Goal: Share content

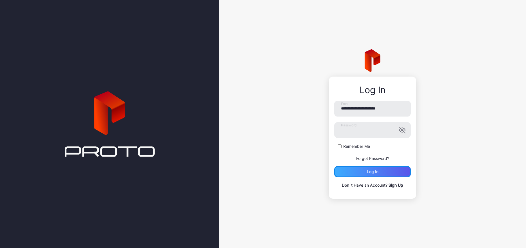
click at [376, 172] on div "Log in" at bounding box center [373, 171] width 12 height 4
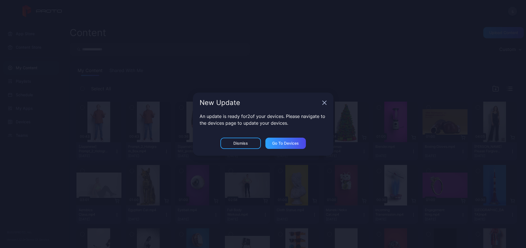
click at [325, 103] on icon "button" at bounding box center [324, 102] width 4 height 4
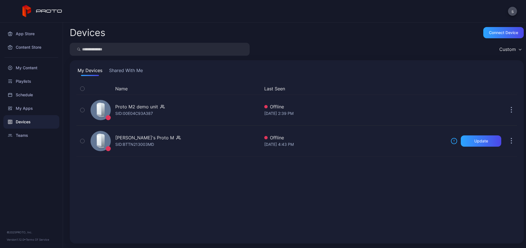
click at [74, 12] on div "s" at bounding box center [263, 11] width 526 height 22
click at [25, 67] on div "My Content" at bounding box center [31, 67] width 56 height 13
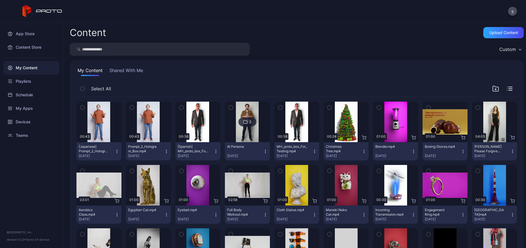
click at [120, 70] on button "Shared With Me" at bounding box center [126, 71] width 36 height 9
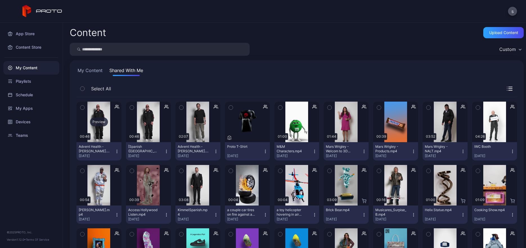
click at [98, 120] on div "Preview" at bounding box center [99, 121] width 18 height 9
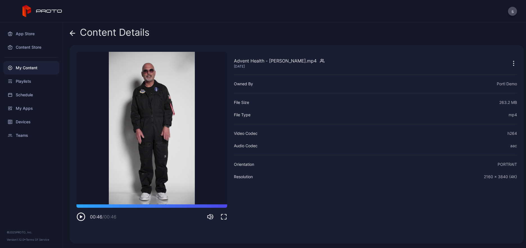
click at [73, 31] on icon at bounding box center [73, 33] width 6 height 6
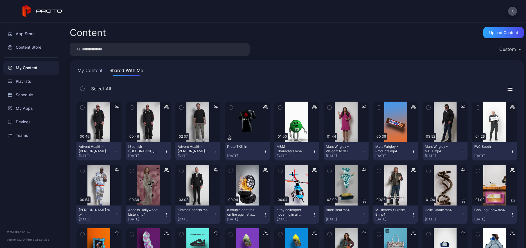
click at [117, 152] on icon "button" at bounding box center [117, 151] width 4 height 4
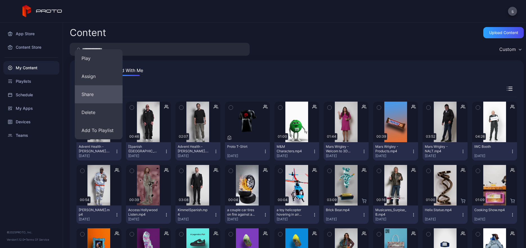
click at [97, 97] on button "Share" at bounding box center [99, 94] width 48 height 18
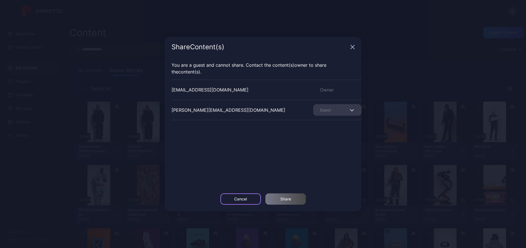
click at [242, 197] on div "Cancel" at bounding box center [240, 199] width 13 height 4
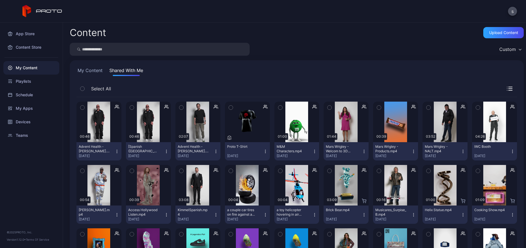
click at [81, 107] on icon "button" at bounding box center [82, 107] width 4 height 6
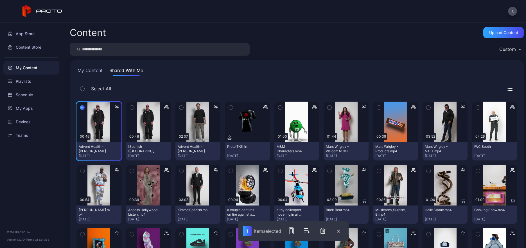
click at [164, 85] on div "Select All" at bounding box center [296, 90] width 441 height 14
click at [194, 109] on div "Preview" at bounding box center [197, 121] width 45 height 40
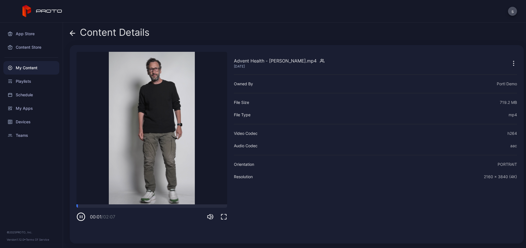
click at [76, 33] on div "Content Details" at bounding box center [110, 33] width 80 height 13
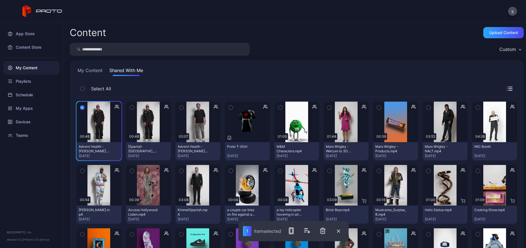
click at [192, 73] on div "My Content Shared With Me" at bounding box center [296, 71] width 441 height 9
click at [81, 106] on icon "button" at bounding box center [82, 107] width 4 height 6
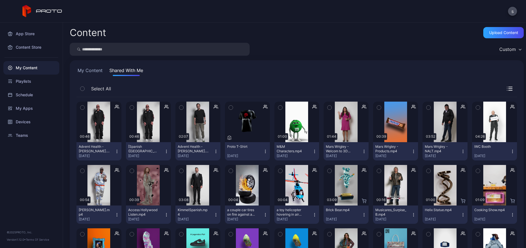
click at [164, 152] on icon "button" at bounding box center [166, 151] width 4 height 4
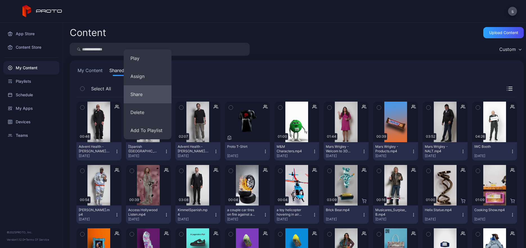
click at [156, 93] on button "Share" at bounding box center [148, 94] width 48 height 18
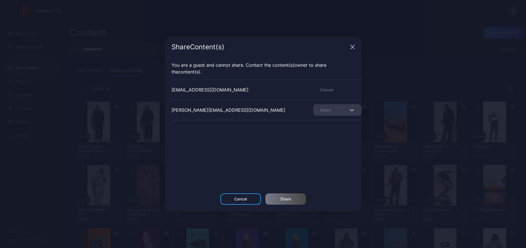
click at [357, 24] on div "Share Content (s) You are a guest and cannot share. Contact the Content (s) own…" at bounding box center [263, 124] width 526 height 248
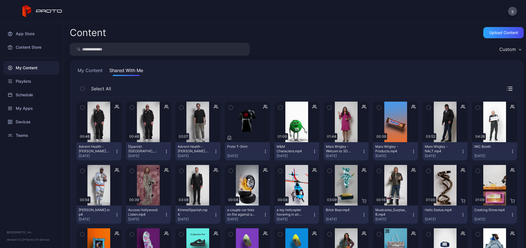
click at [214, 152] on icon "button" at bounding box center [216, 151] width 4 height 4
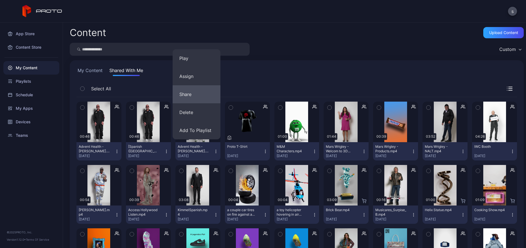
click at [191, 94] on button "Share" at bounding box center [197, 94] width 48 height 18
